Goal: Find specific page/section: Find specific page/section

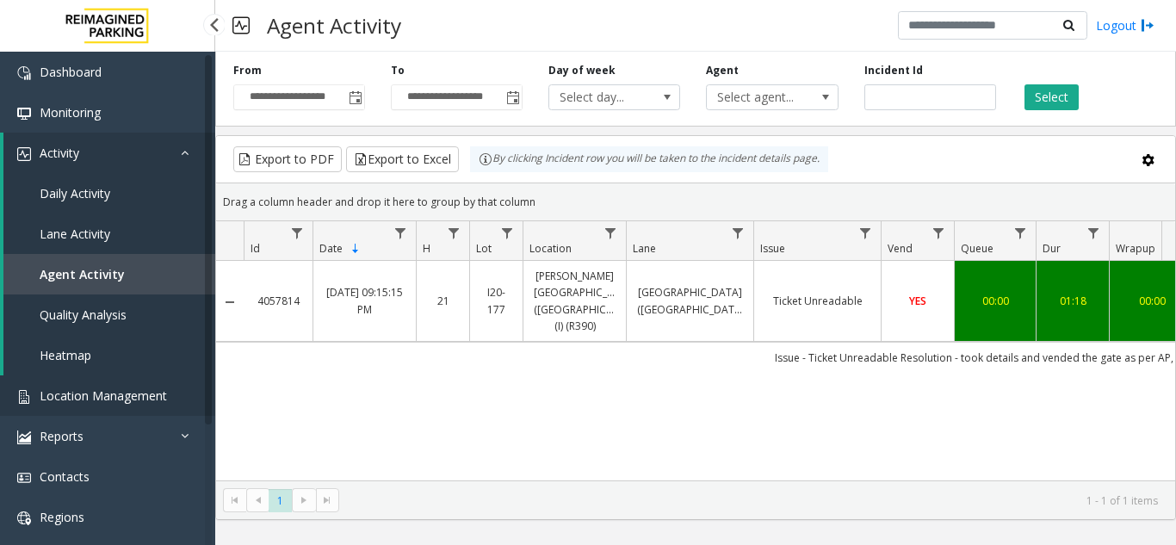
click at [87, 392] on span "Location Management" at bounding box center [103, 396] width 127 height 16
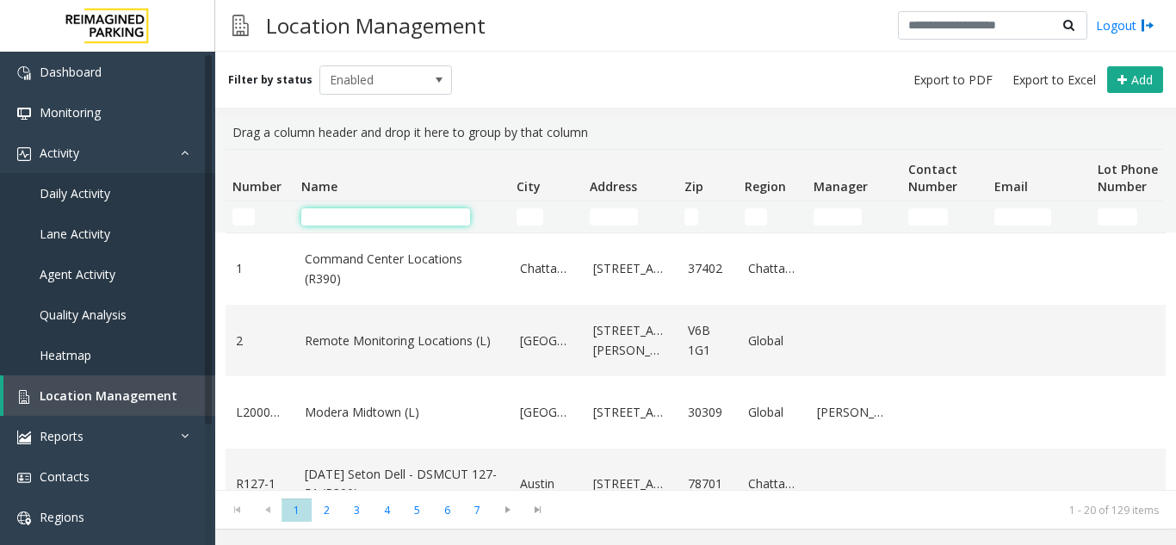
click at [340, 218] on input "Name Filter" at bounding box center [385, 216] width 169 height 17
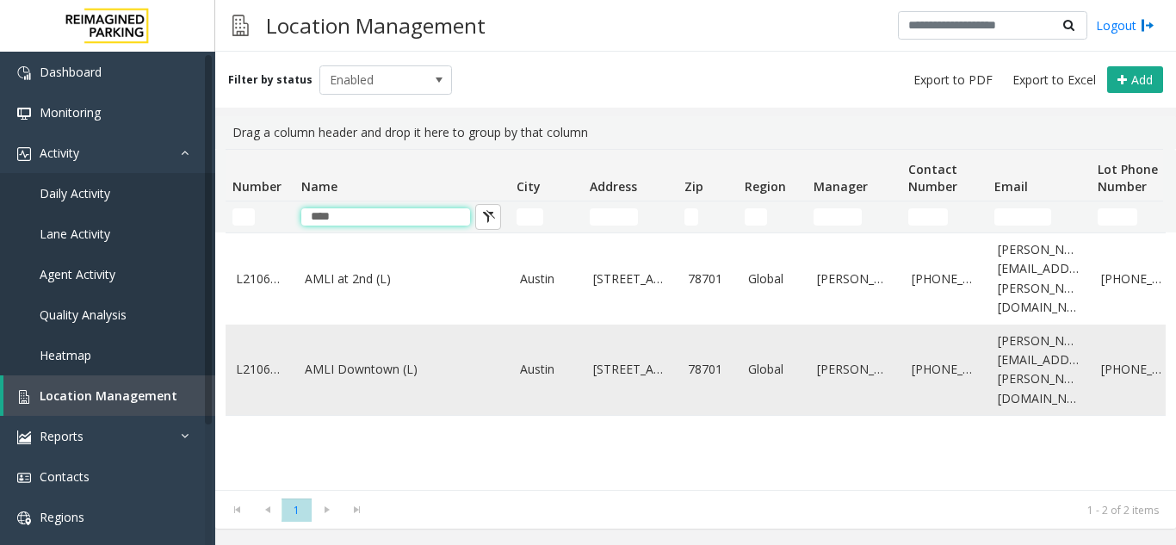
type input "****"
click at [338, 360] on link "AMLI Downtown (L)" at bounding box center [402, 369] width 195 height 19
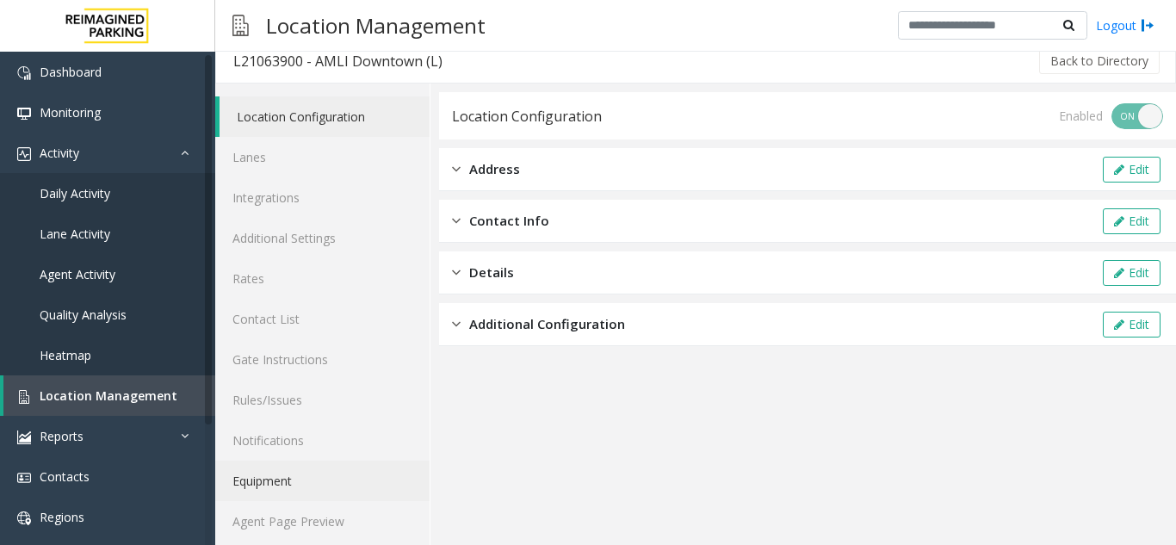
scroll to position [22, 0]
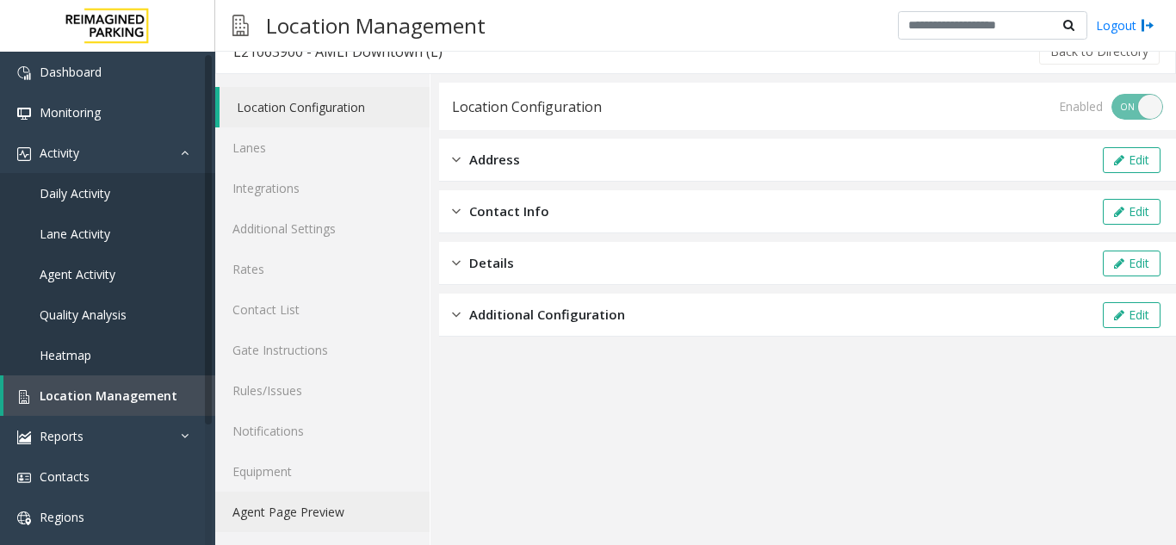
click at [274, 501] on link "Agent Page Preview" at bounding box center [322, 512] width 214 height 40
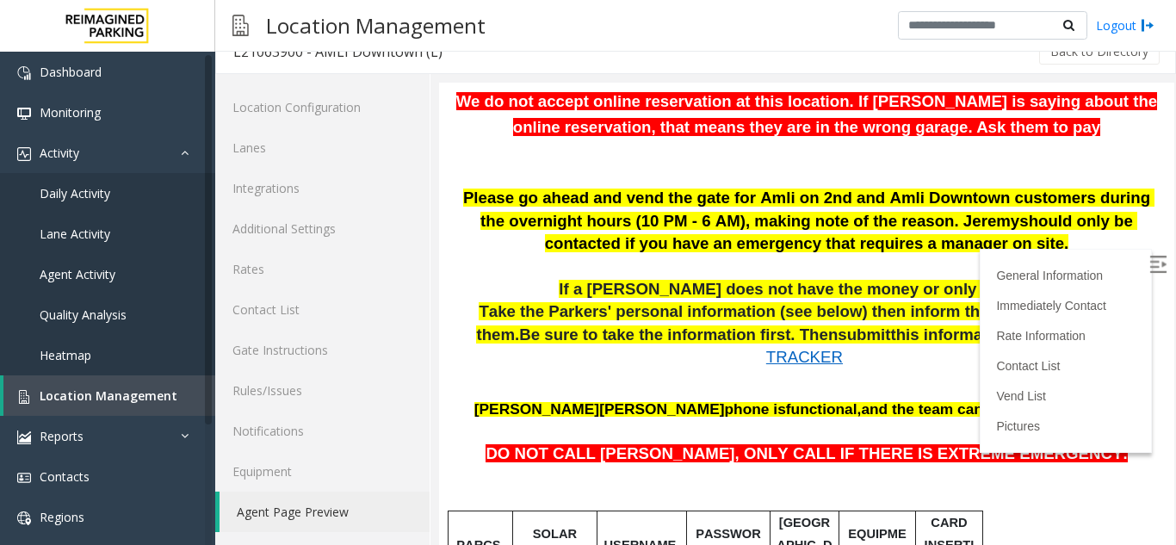
scroll to position [431, 0]
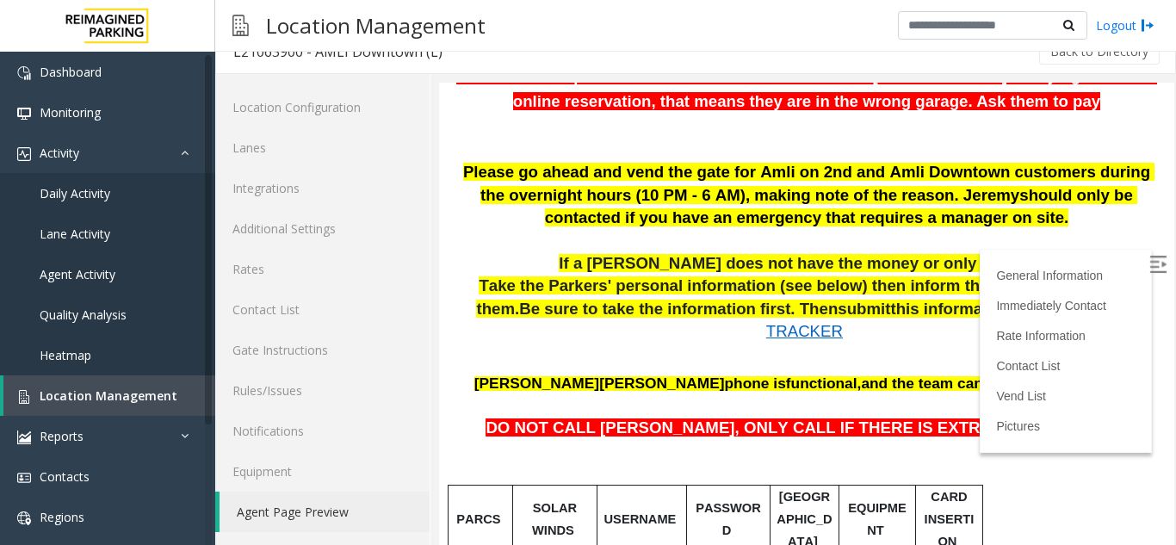
click at [1150, 265] on img at bounding box center [1158, 264] width 17 height 17
click at [93, 389] on span "Location Management" at bounding box center [109, 396] width 138 height 16
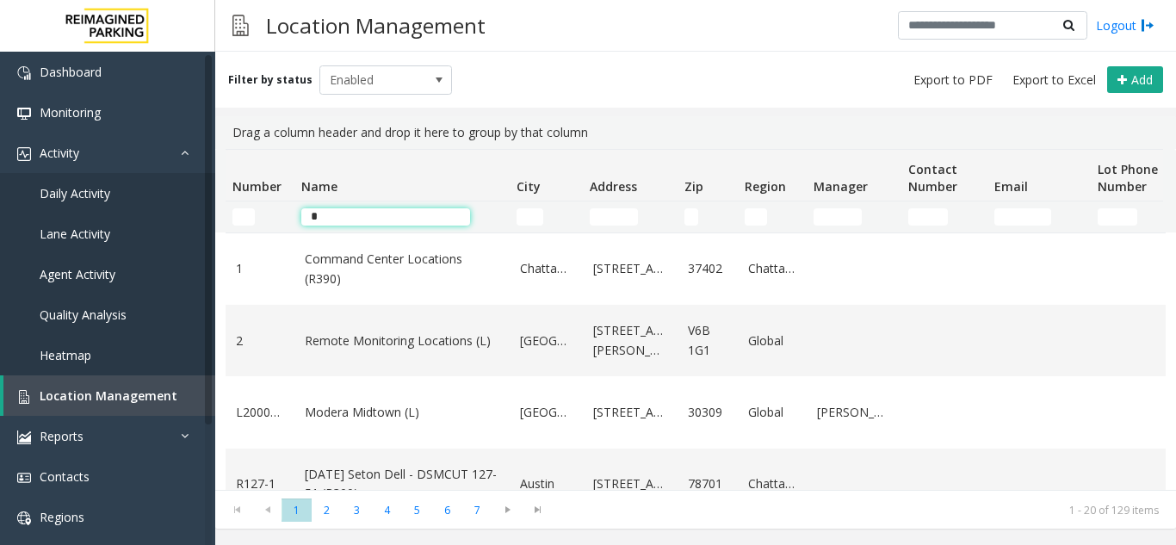
click at [332, 216] on input "*" at bounding box center [385, 216] width 169 height 17
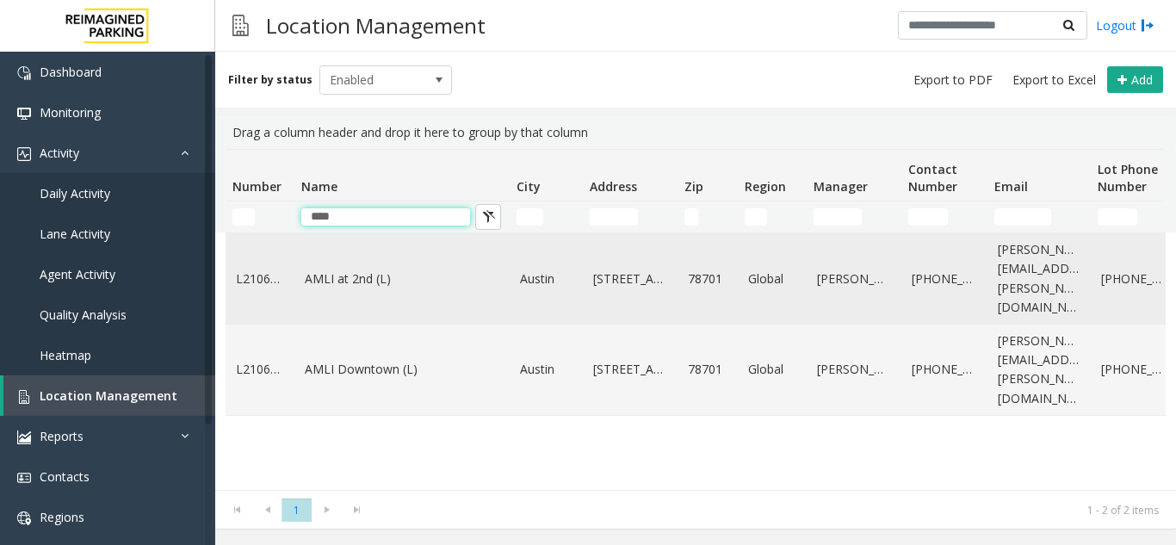
type input "****"
click at [344, 270] on link "AMLI at 2nd (L)" at bounding box center [402, 279] width 195 height 19
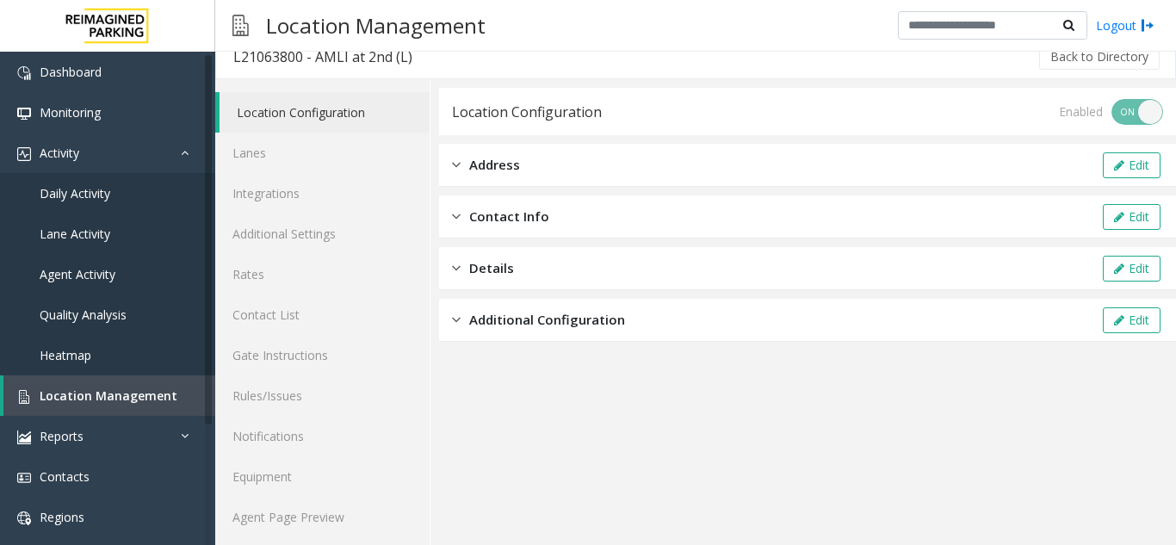
scroll to position [22, 0]
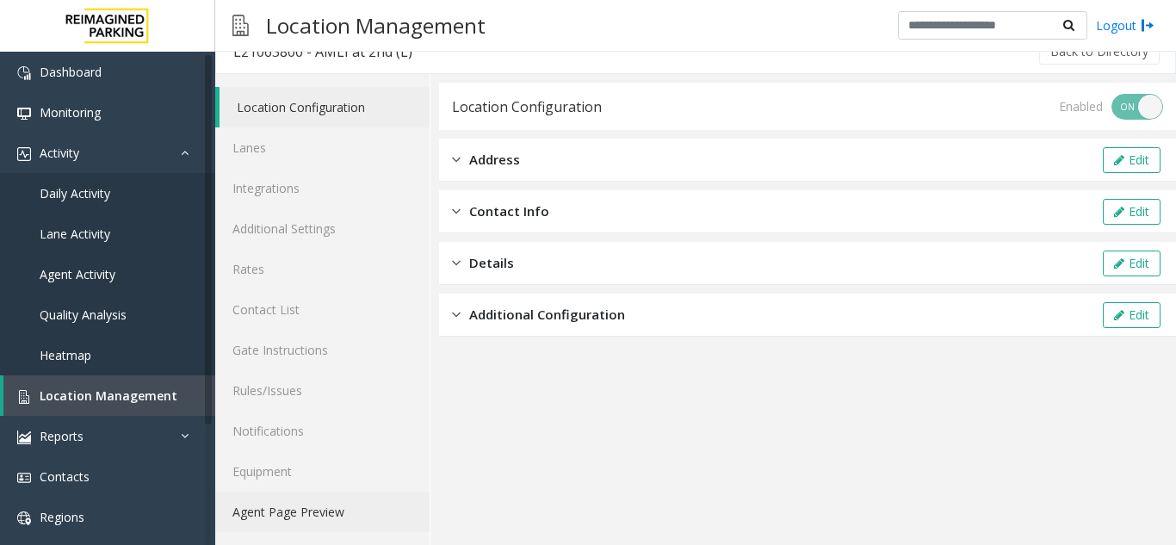
click at [300, 505] on link "Agent Page Preview" at bounding box center [322, 512] width 214 height 40
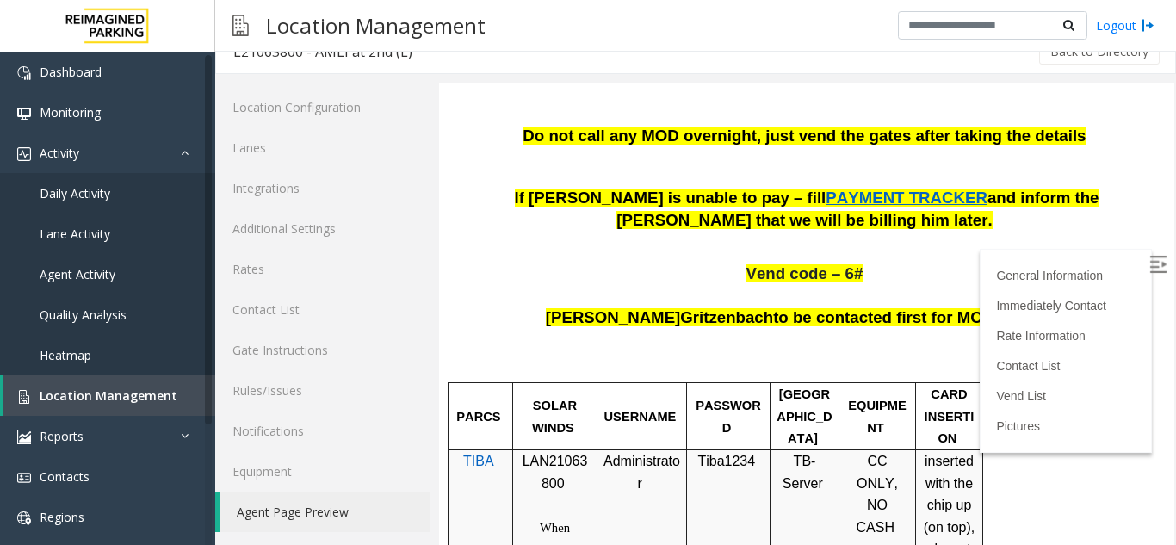
scroll to position [689, 0]
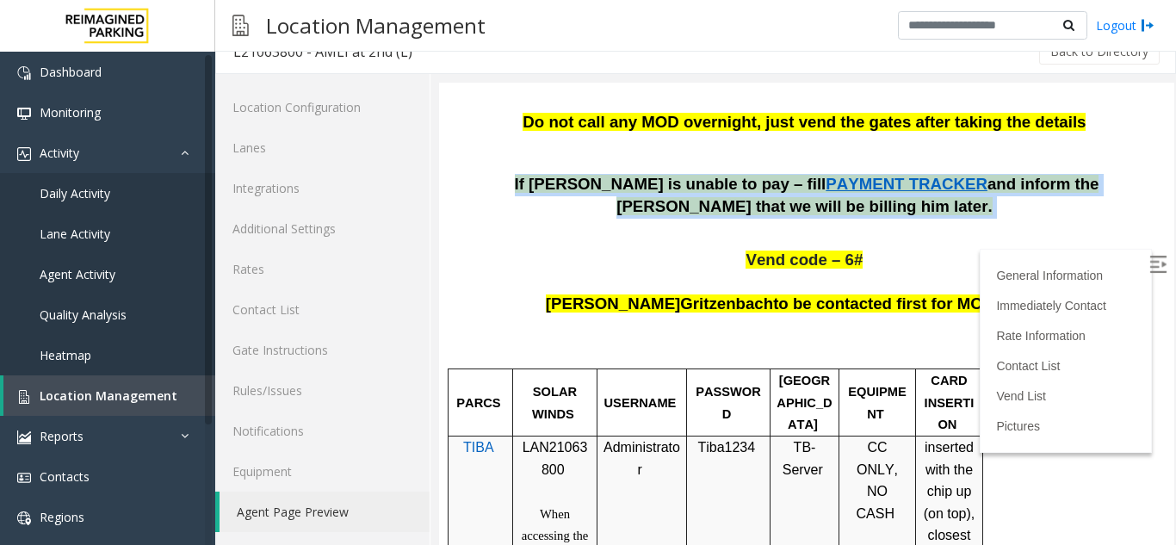
drag, startPoint x: 856, startPoint y: 201, endPoint x: 461, endPoint y: 195, distance: 395.3
click at [461, 195] on p "If [PERSON_NAME] is unable to pay – fill PAYMENT TRACKER and inform the [PERSON…" at bounding box center [807, 196] width 710 height 44
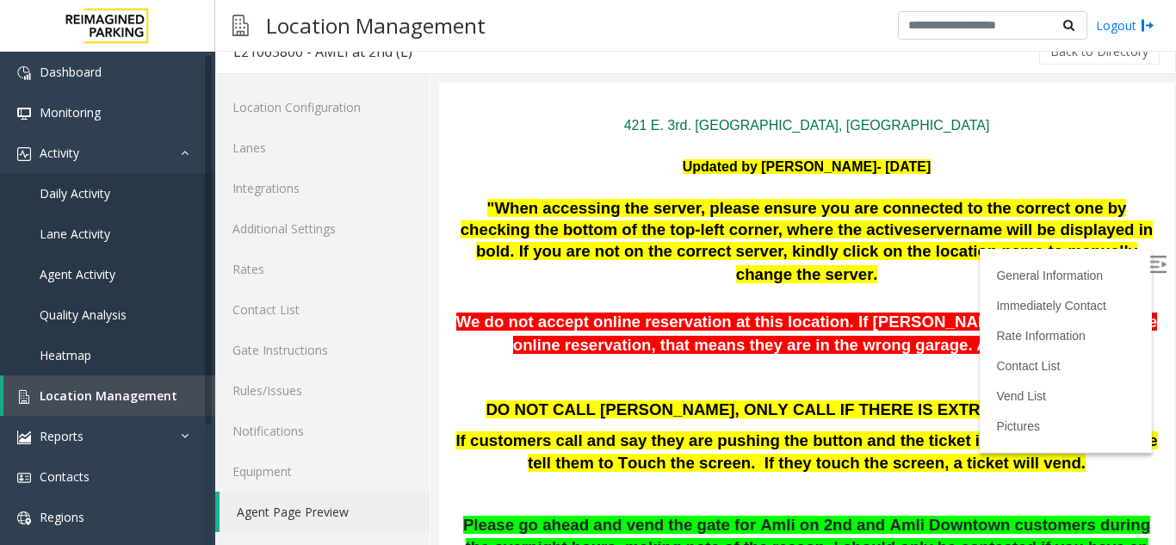
scroll to position [86, 0]
